Goal: Contribute content

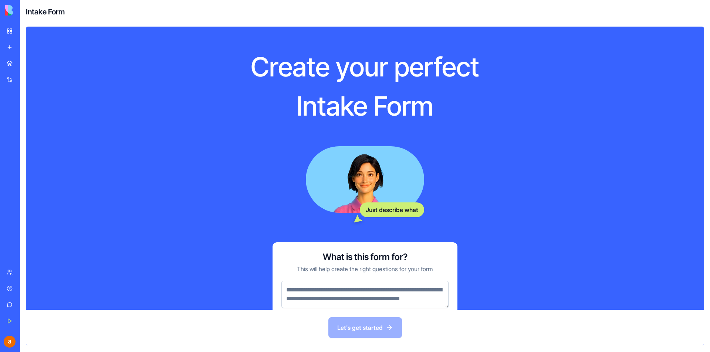
scroll to position [40, 0]
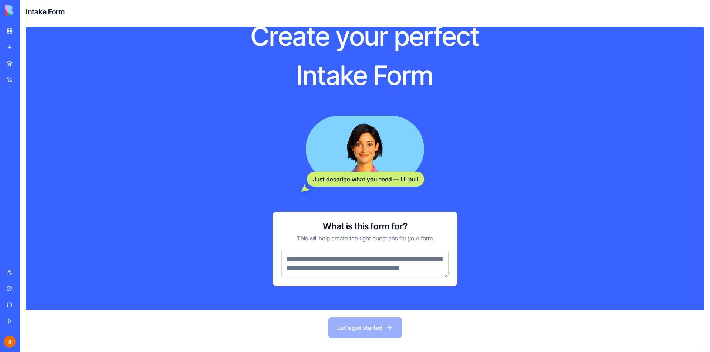
click at [353, 328] on div "Let's get started" at bounding box center [365, 327] width 678 height 35
click at [355, 258] on textarea at bounding box center [364, 263] width 167 height 27
click at [9, 33] on link "My Workspace" at bounding box center [17, 31] width 30 height 15
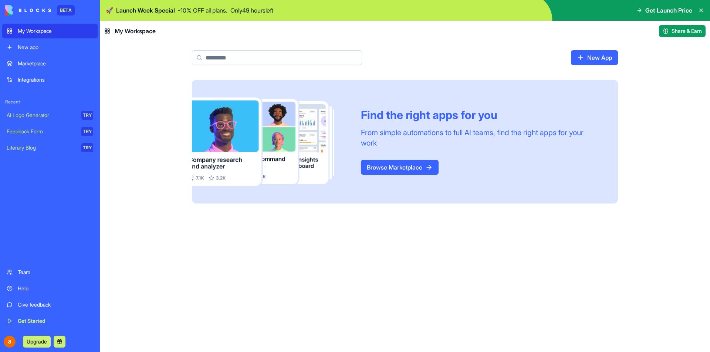
click at [402, 170] on link "Browse Marketplace" at bounding box center [400, 167] width 78 height 15
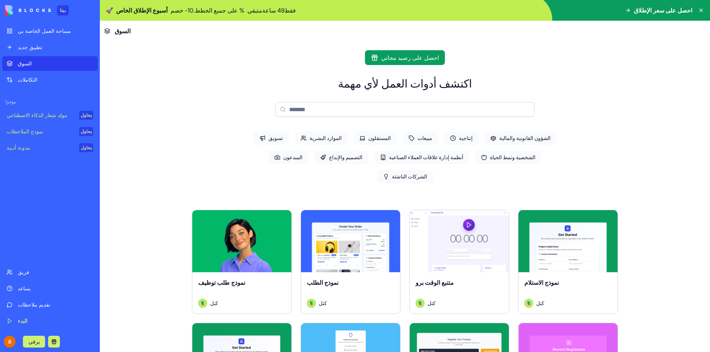
click at [145, 179] on main "احصل على رصيد مجاني اكتشف أدوات العمل لأي مهمة تسويق الموارد البشرية المستقلون …" at bounding box center [405, 196] width 610 height 311
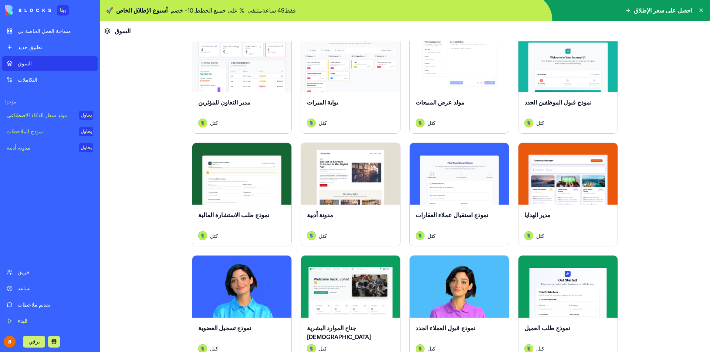
scroll to position [628, 0]
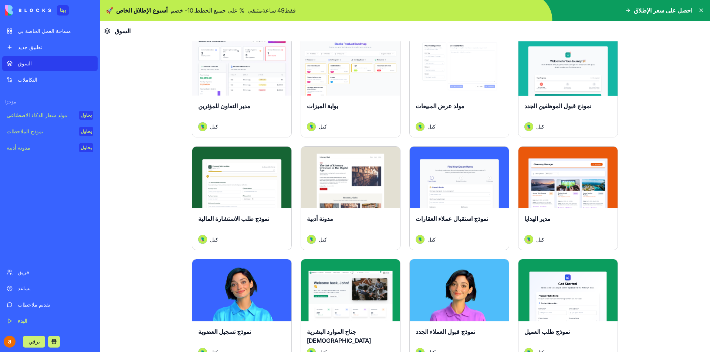
click at [22, 115] on font "مولد شعار الذكاء الاصطناعي" at bounding box center [37, 115] width 61 height 6
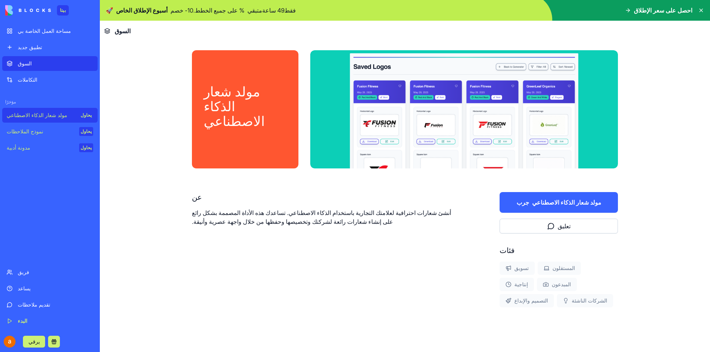
click at [42, 132] on div "نموذج الملاحظات" at bounding box center [40, 131] width 67 height 7
click at [31, 79] on font "التكاملات" at bounding box center [28, 80] width 20 height 6
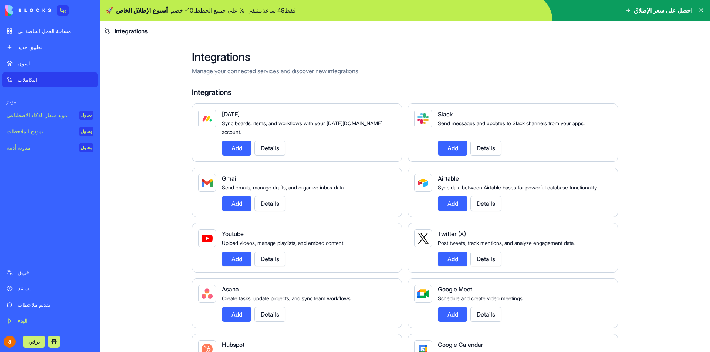
click at [31, 42] on link "تطبيق جديد" at bounding box center [49, 47] width 95 height 15
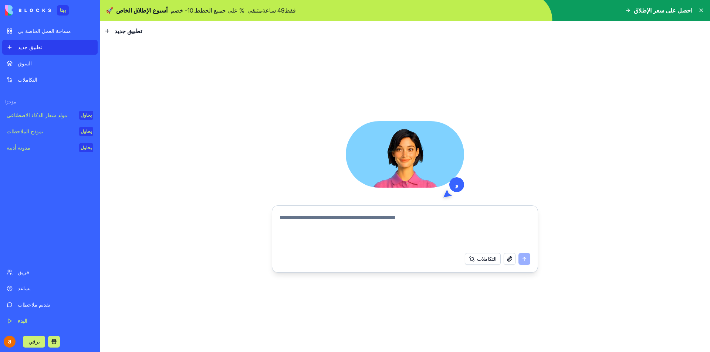
click at [364, 222] on textarea at bounding box center [404, 230] width 251 height 35
type textarea "*"
type textarea "**********"
click at [526, 264] on button "submit" at bounding box center [524, 259] width 12 height 12
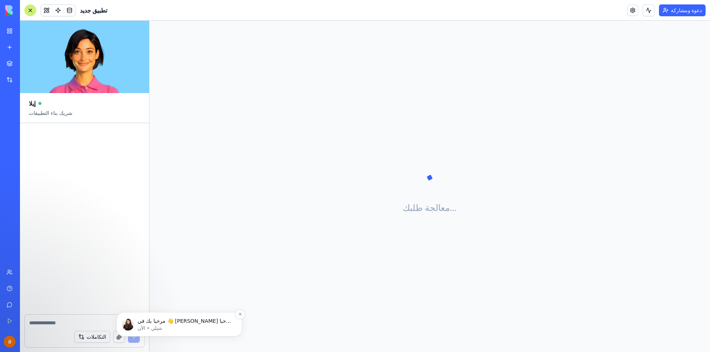
click at [176, 323] on font "مرحبا عبد المجيد 👋 مرحبا بك في Blocks 🙌 أنا هنا إذا كان لديك أي أسئلة!" at bounding box center [185, 324] width 94 height 13
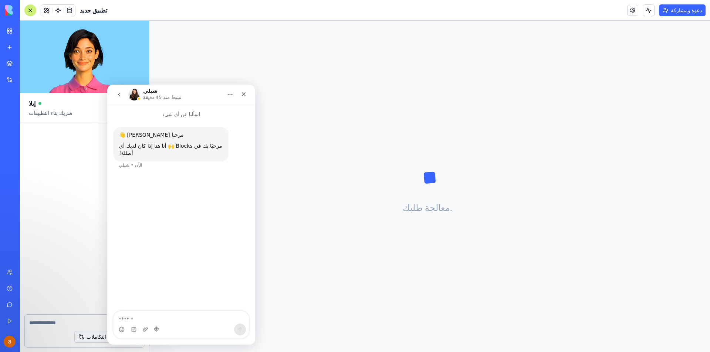
click at [120, 96] on icon "عُد" at bounding box center [119, 95] width 6 height 6
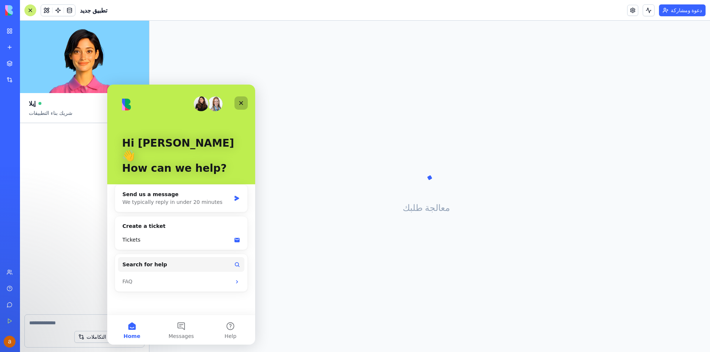
click at [240, 104] on icon "Close" at bounding box center [241, 103] width 4 height 4
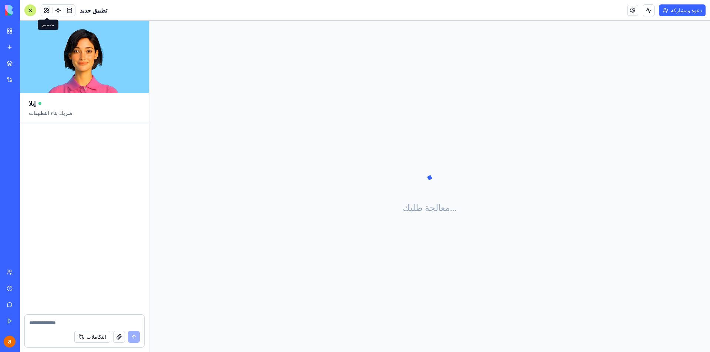
click at [51, 10] on button at bounding box center [46, 10] width 11 height 11
drag, startPoint x: 224, startPoint y: 29, endPoint x: 170, endPoint y: 270, distance: 246.8
click at [187, 230] on div "تصميم وضع التطوير" at bounding box center [191, 187] width 85 height 332
click at [222, 341] on button "وضع التطوير" at bounding box center [221, 341] width 12 height 7
click at [218, 342] on button "وضع التطوير" at bounding box center [221, 341] width 12 height 7
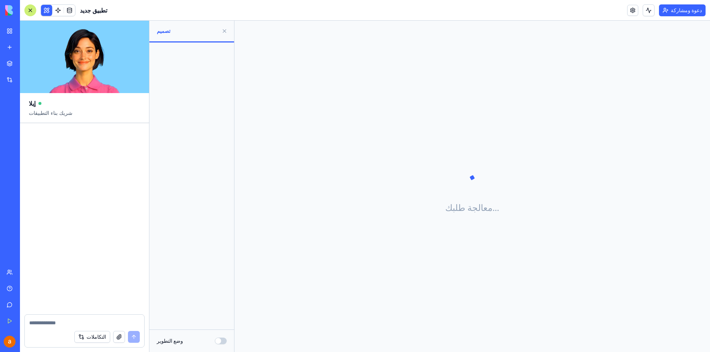
click at [223, 30] on button at bounding box center [224, 31] width 12 height 12
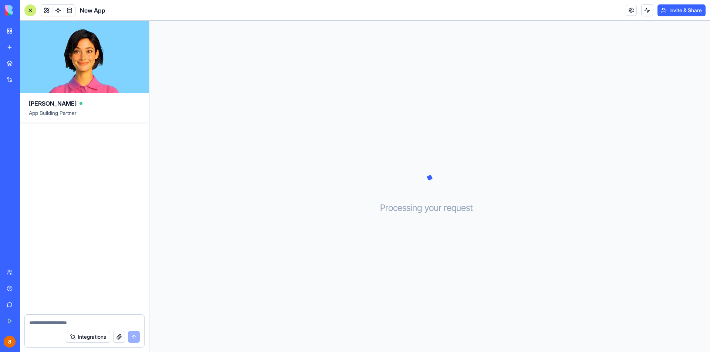
click at [21, 60] on div "Marketplace" at bounding box center [23, 63] width 10 height 7
